Goal: Book appointment/travel/reservation

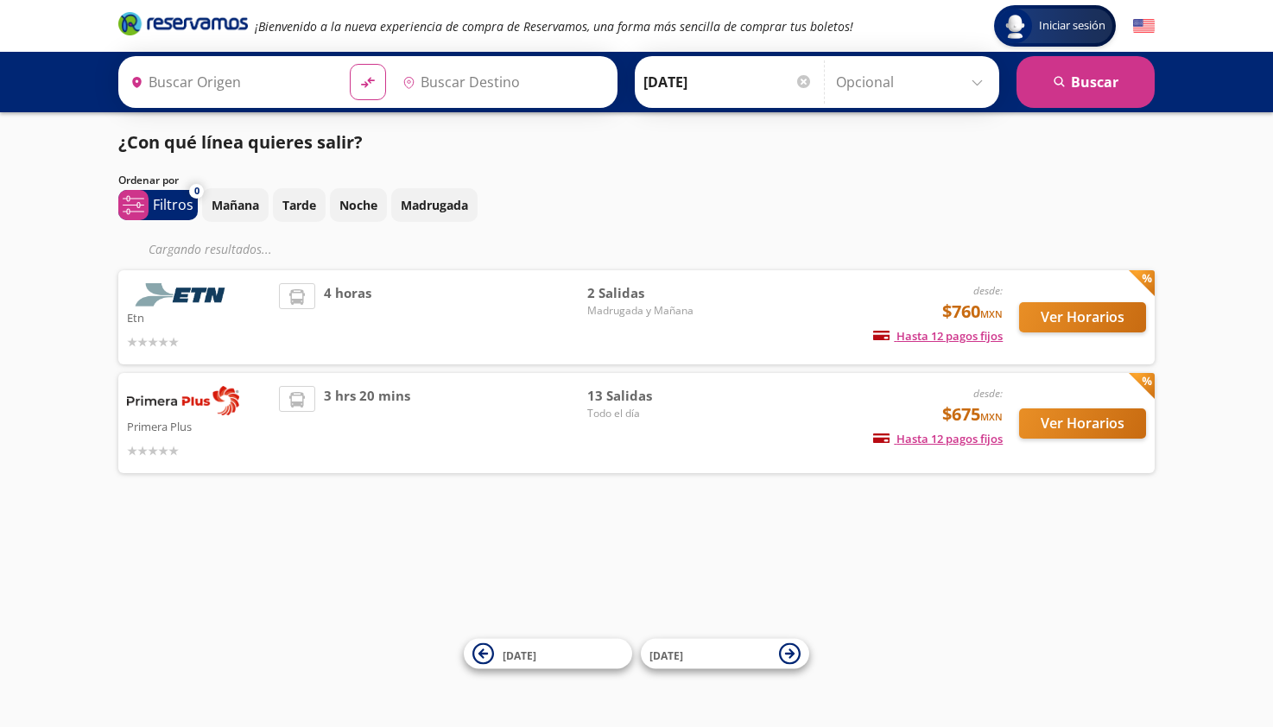
type input "[GEOGRAPHIC_DATA], [GEOGRAPHIC_DATA]"
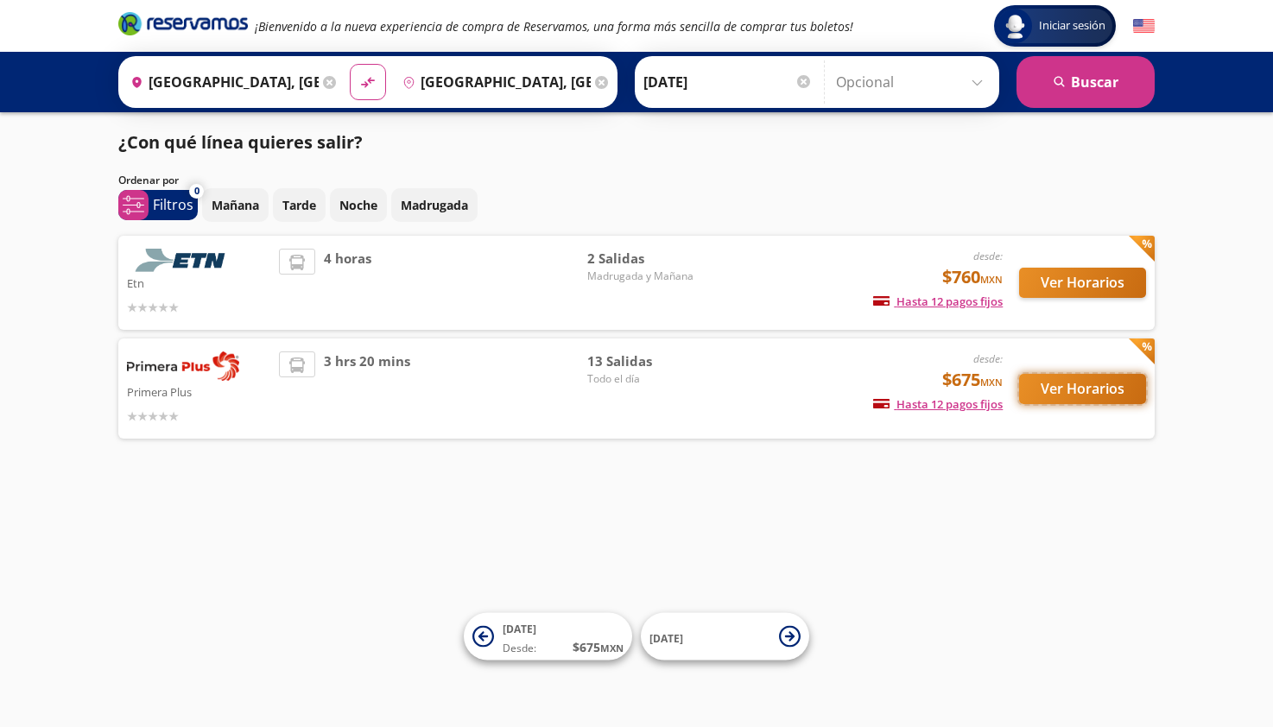
click at [1104, 387] on button "Ver Horarios" at bounding box center [1082, 389] width 127 height 30
click at [1075, 284] on button "Ver Horarios" at bounding box center [1082, 283] width 127 height 30
click at [1093, 384] on button "Ver Horarios" at bounding box center [1082, 389] width 127 height 30
